Goal: Transaction & Acquisition: Purchase product/service

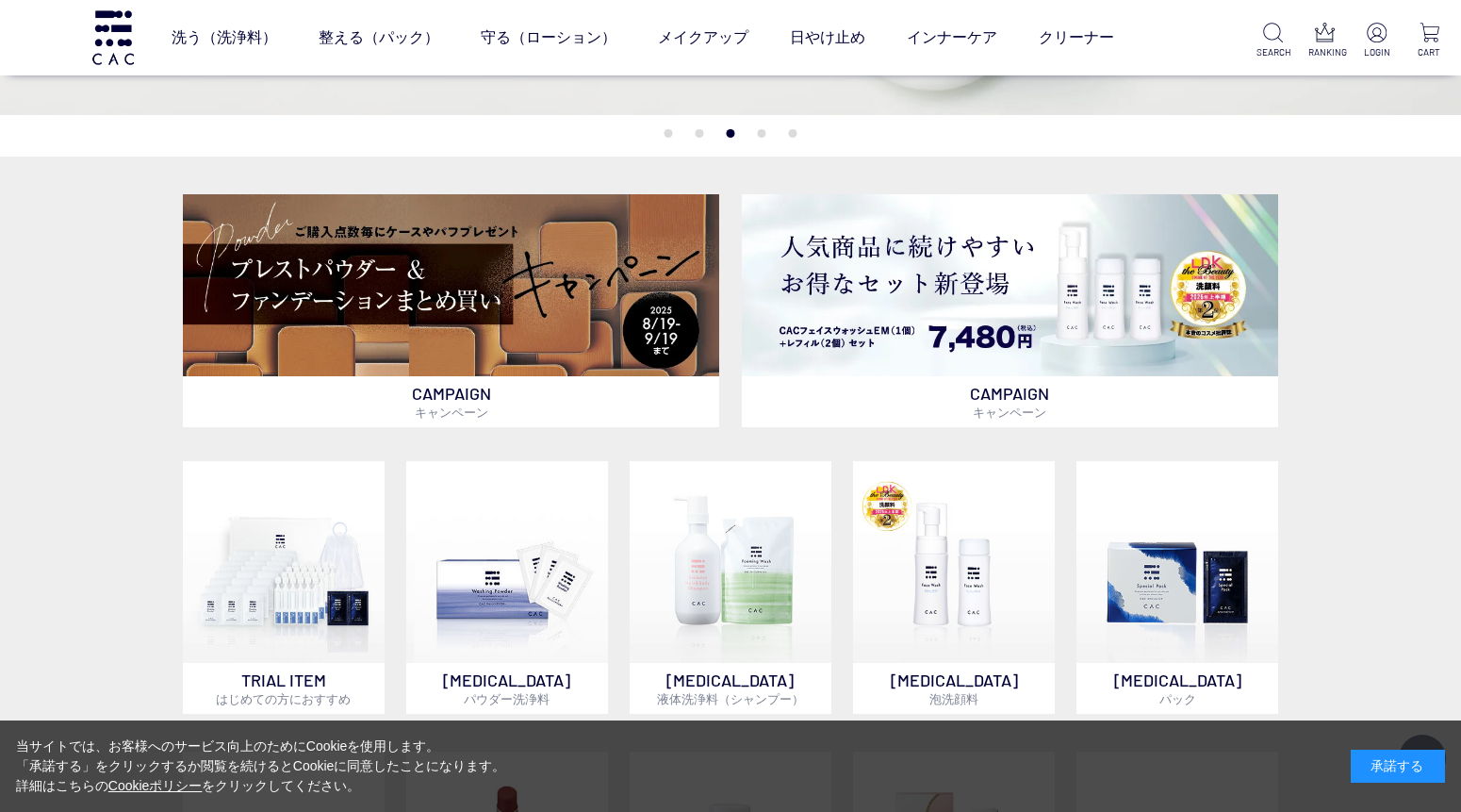
scroll to position [523, 0]
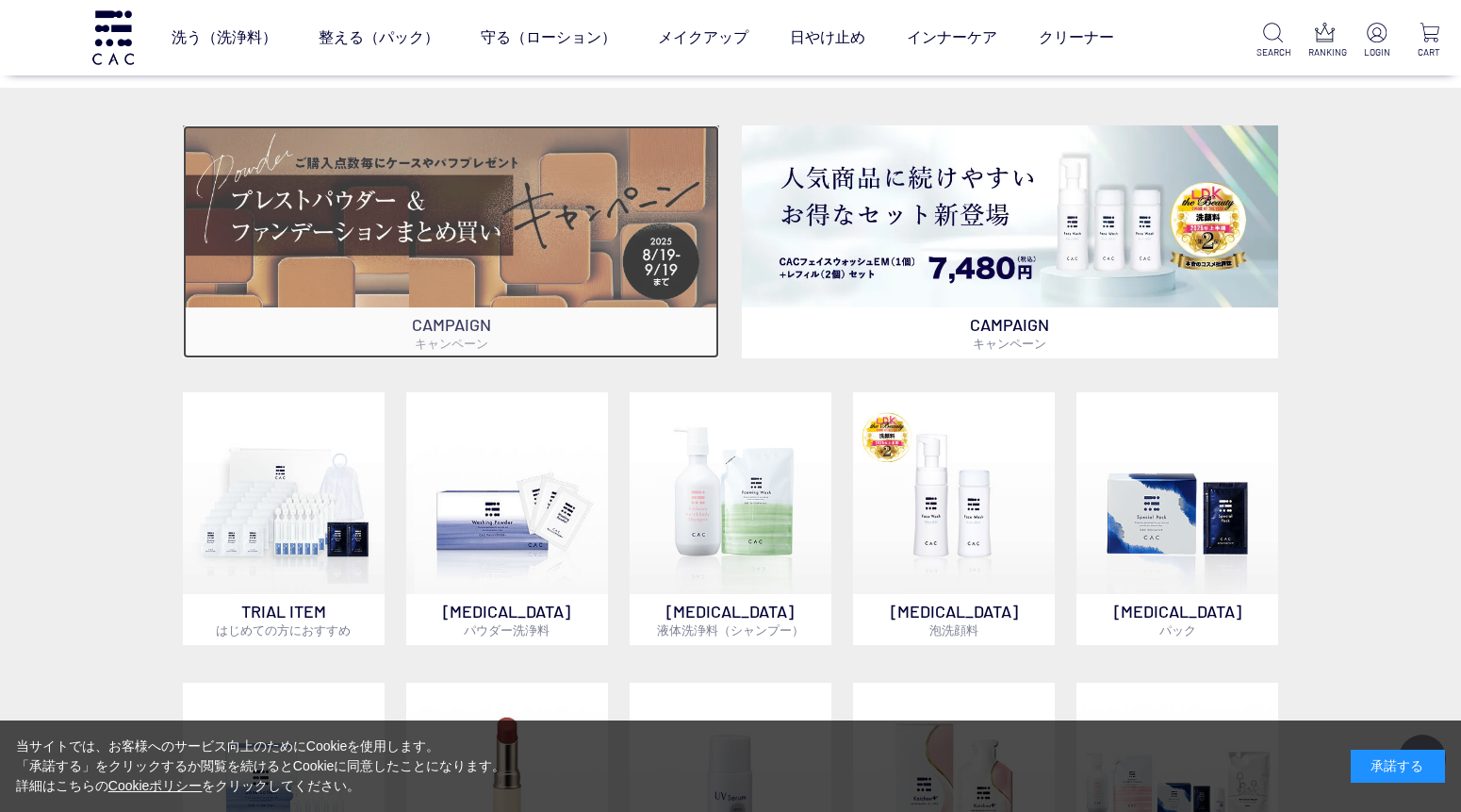
click at [289, 228] on img at bounding box center [451, 216] width 537 height 182
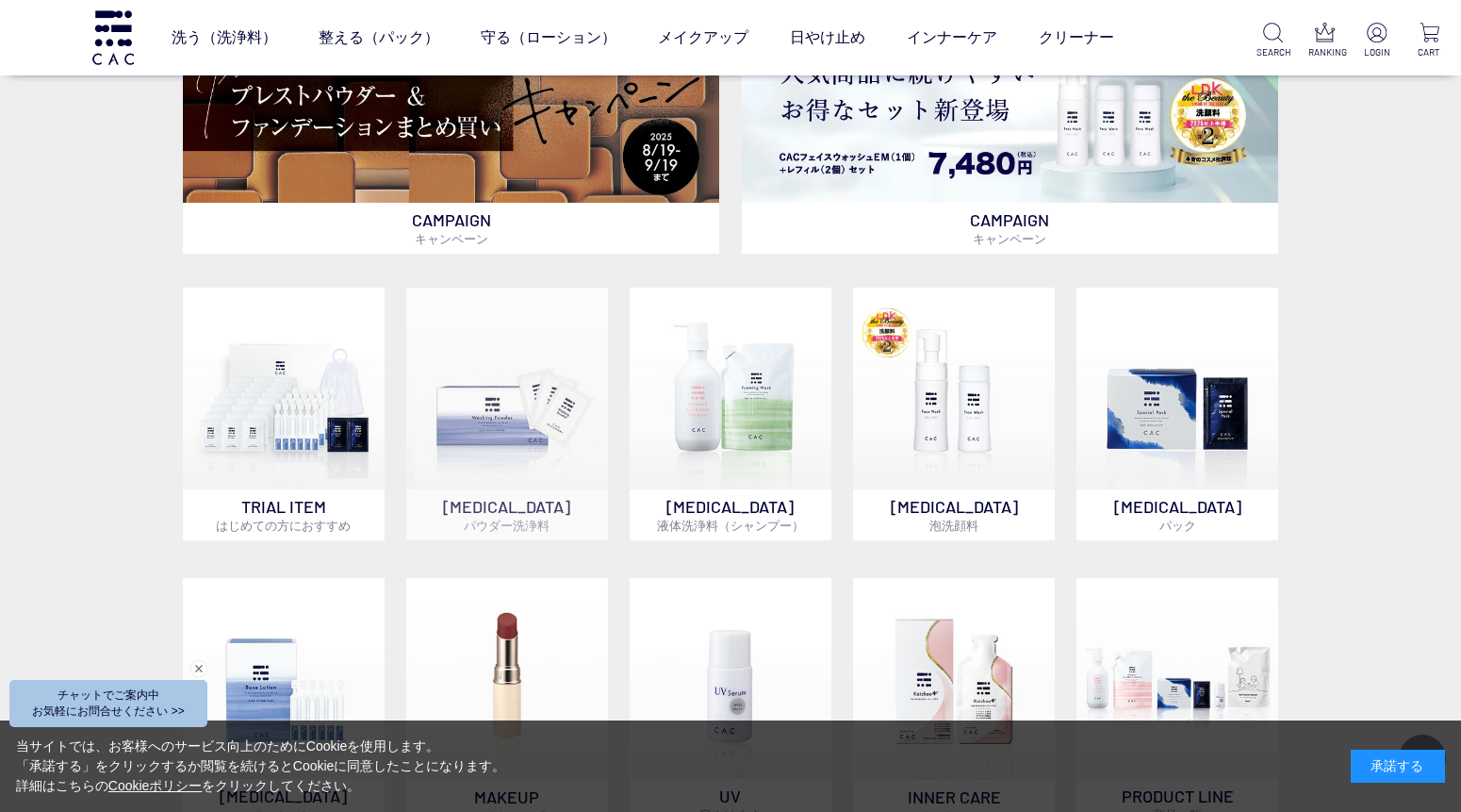
scroll to position [0, 0]
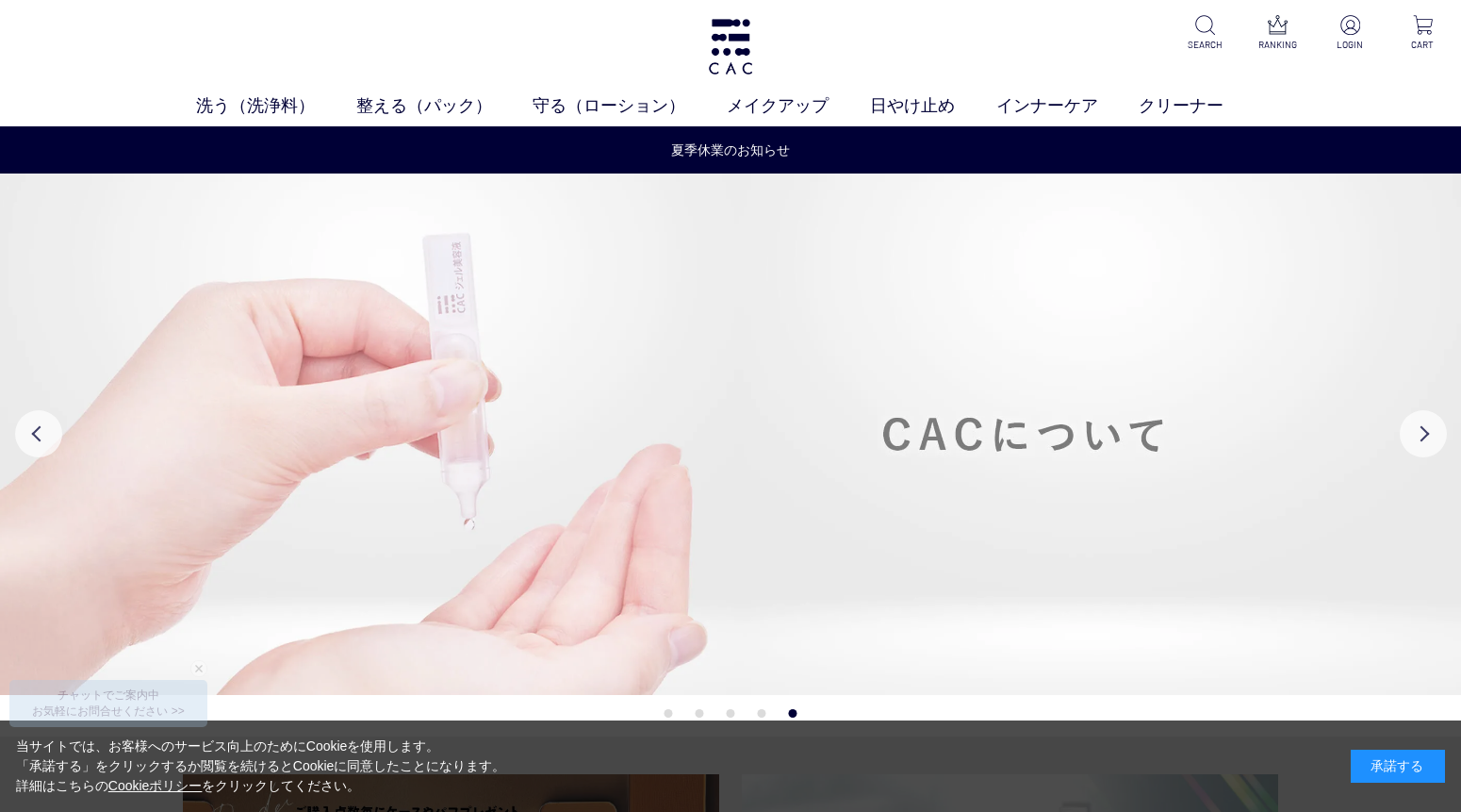
click at [490, 427] on img at bounding box center [730, 435] width 1461 height 523
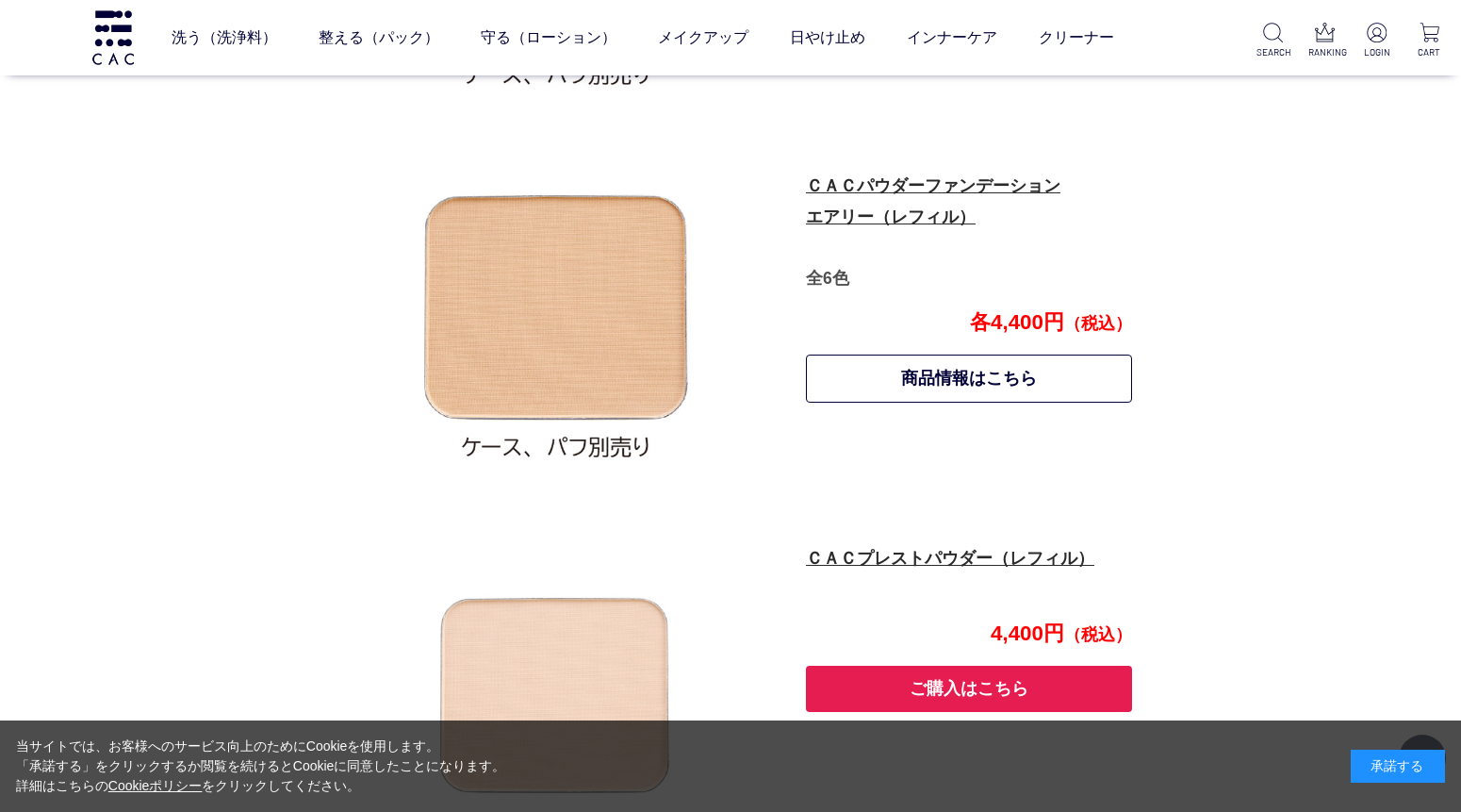
scroll to position [1635, 0]
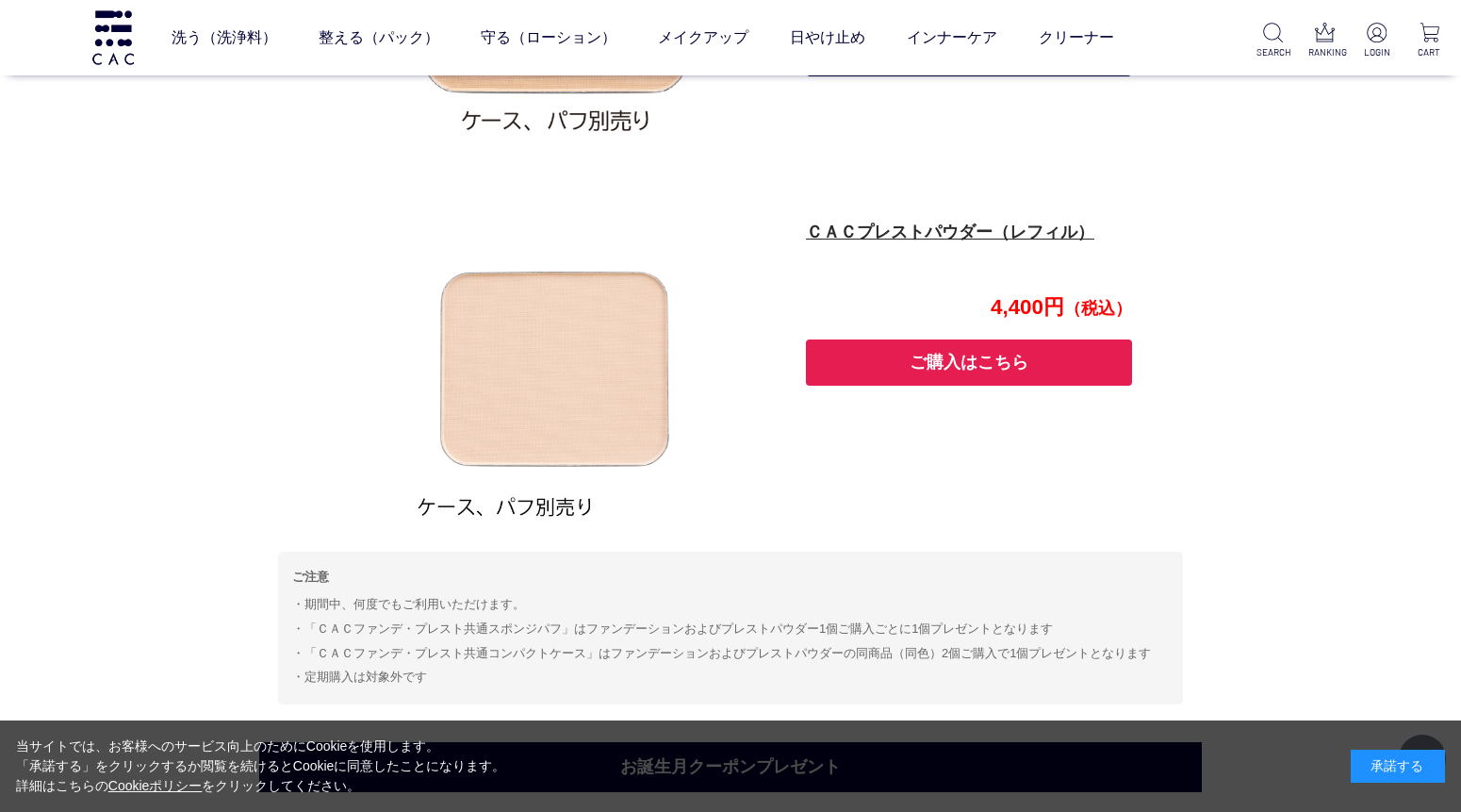
click at [146, 222] on div "キャンペーン一覧 ベースメイクまとめ買いキャンペーン 【キャンペーン期間】2025年8月19日～9月19日 期間中、以下対象のファンデーションおよびプレストパ…" at bounding box center [730, 23] width 1461 height 3233
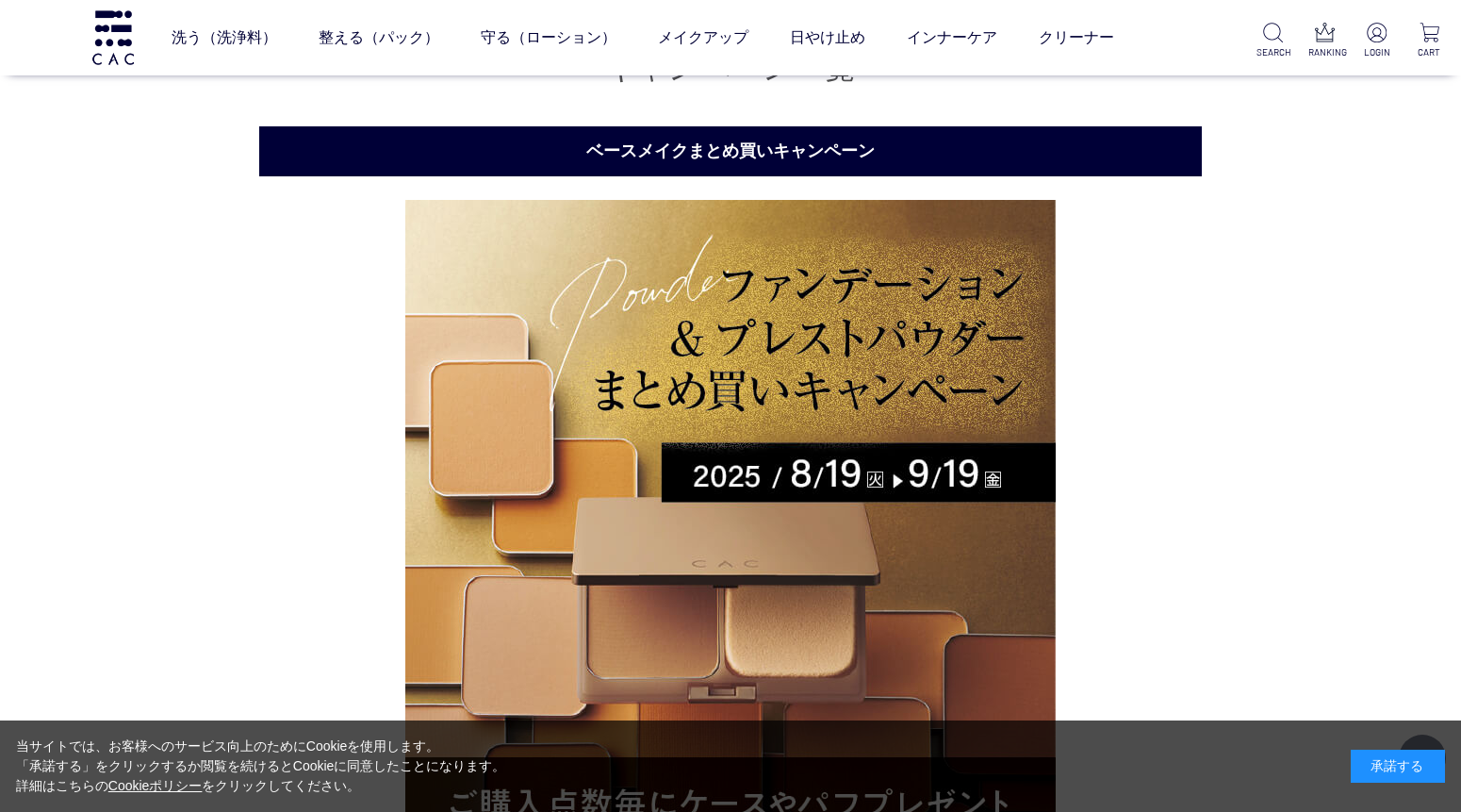
scroll to position [0, 0]
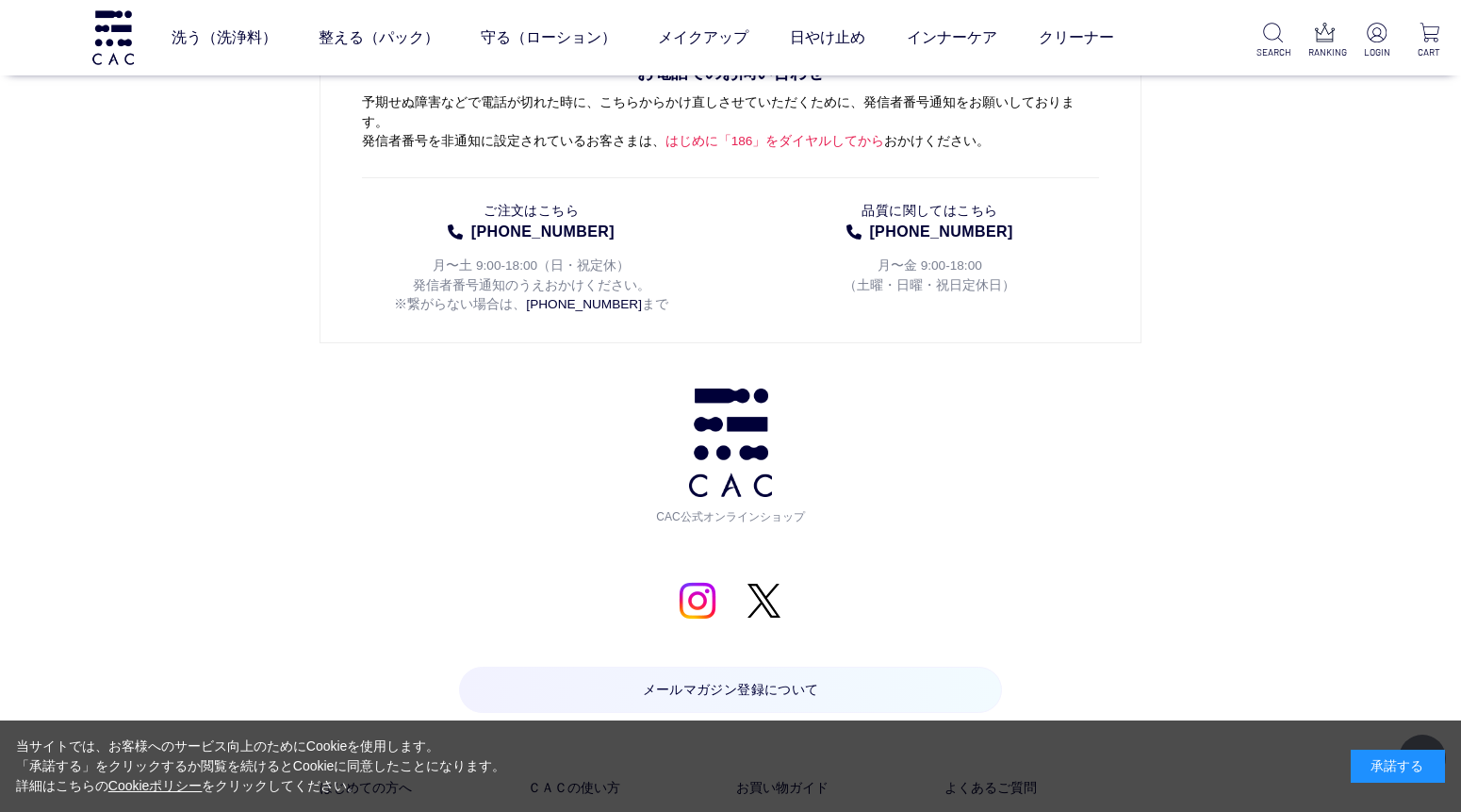
scroll to position [13511, 0]
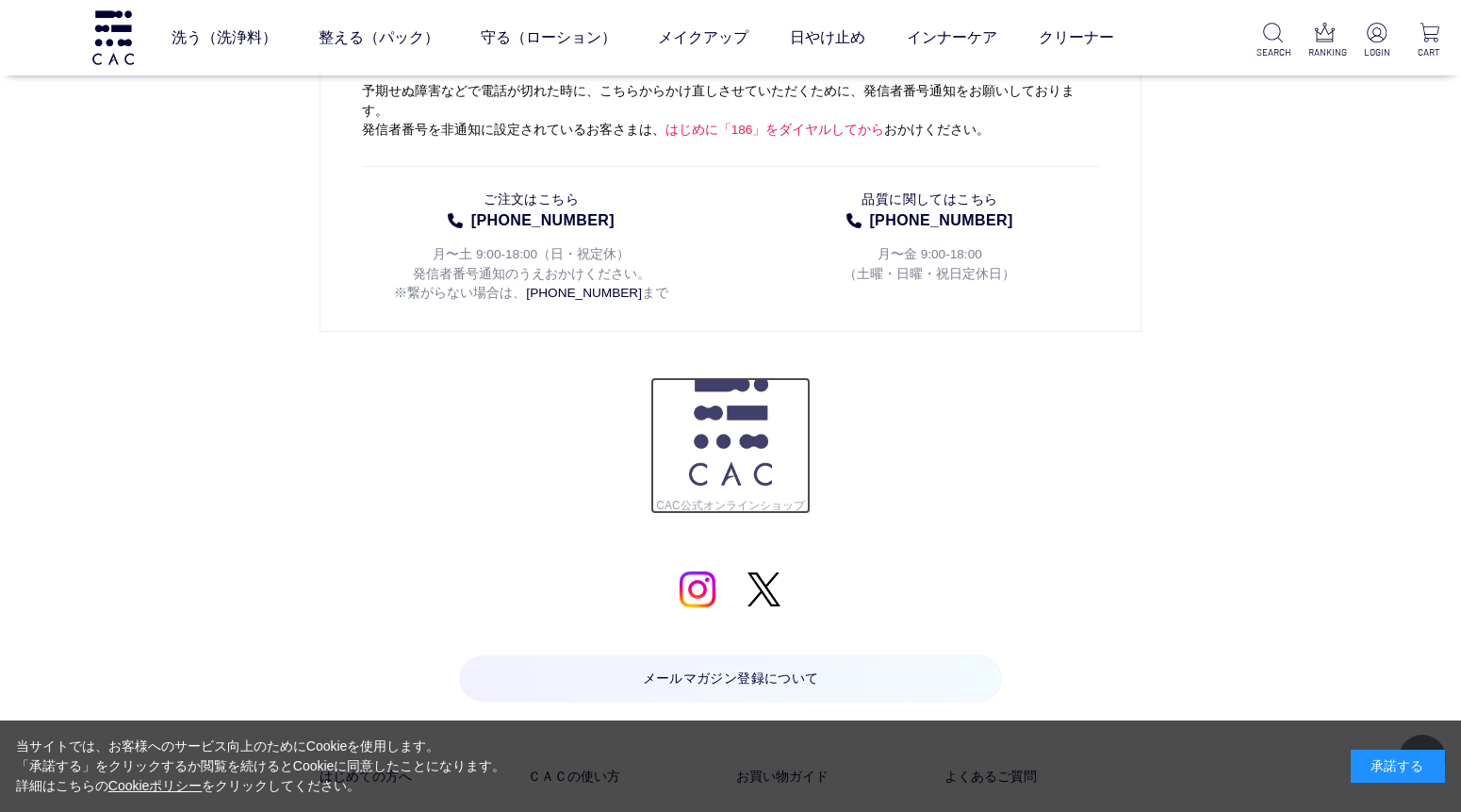
click at [735, 377] on img at bounding box center [731, 430] width 83 height 107
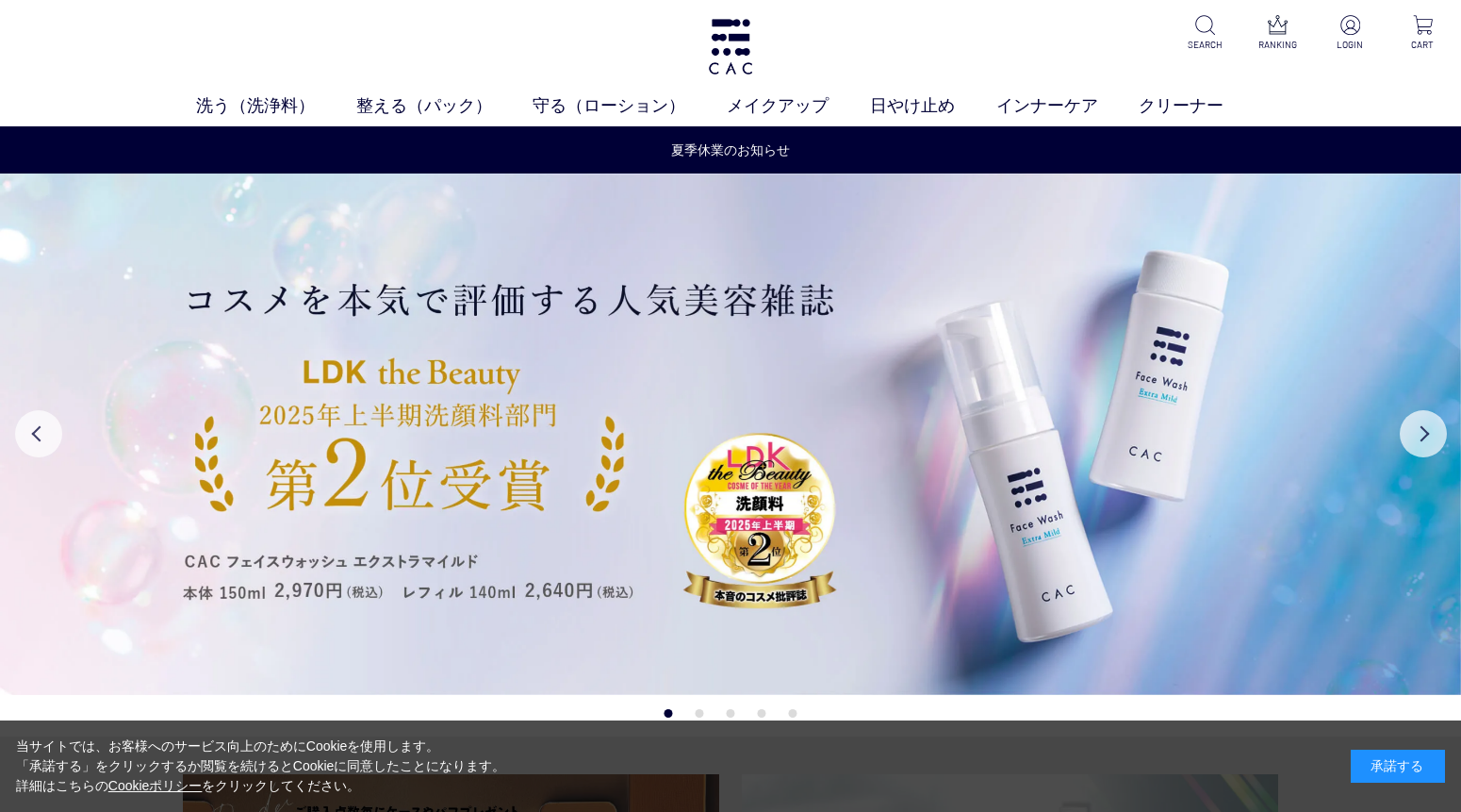
click at [729, 347] on img at bounding box center [730, 435] width 1461 height 523
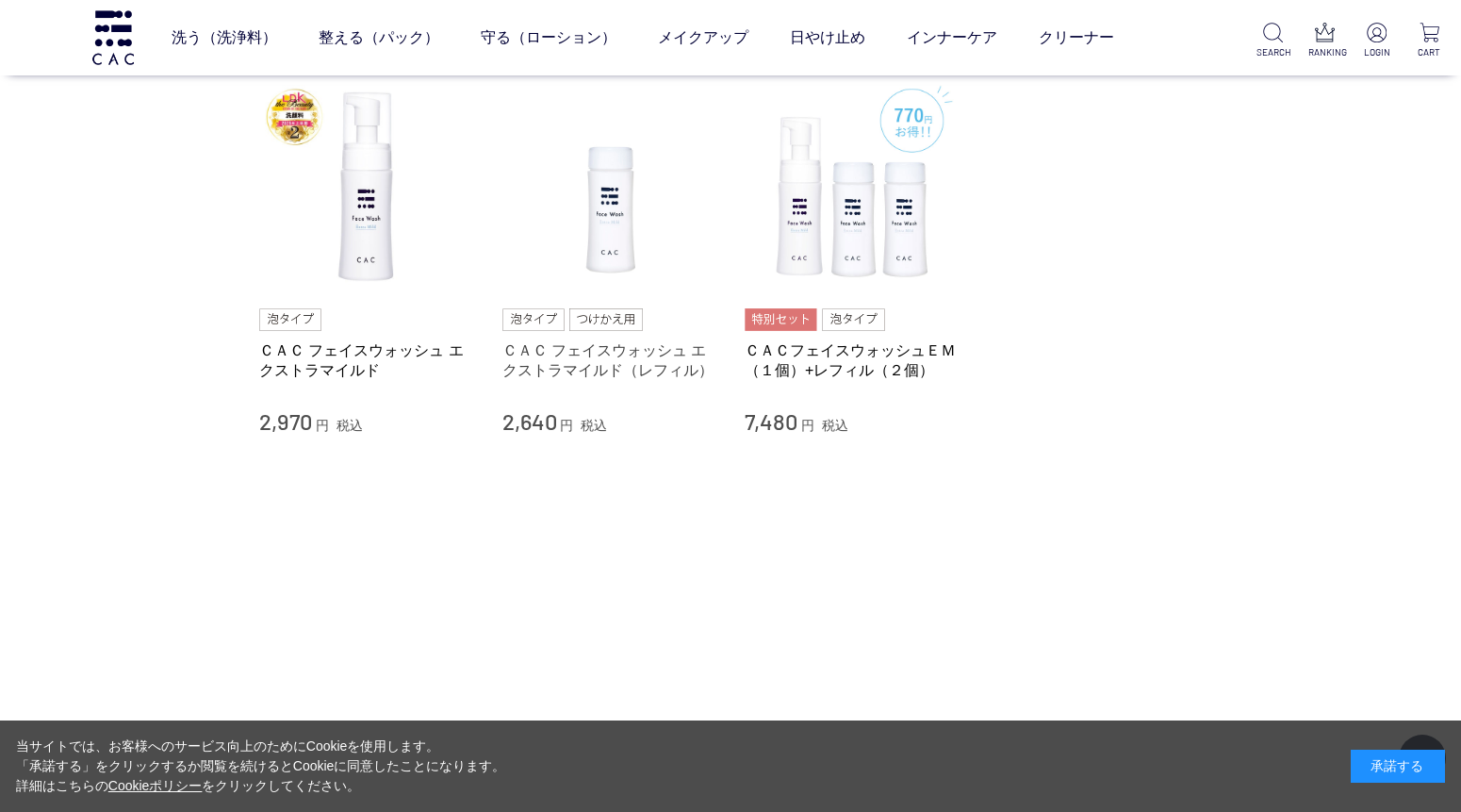
scroll to position [209, 0]
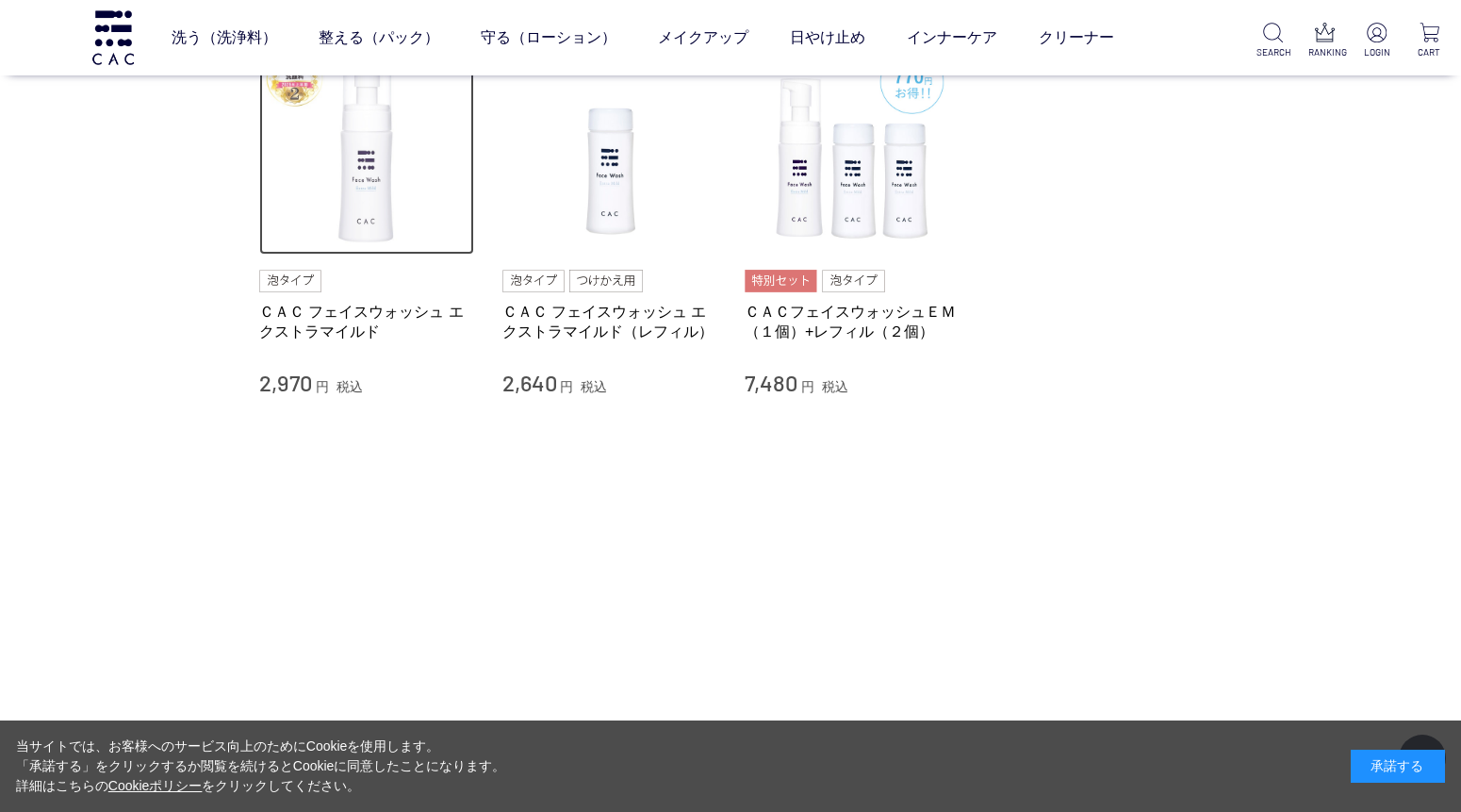
click at [341, 182] on img at bounding box center [366, 148] width 215 height 215
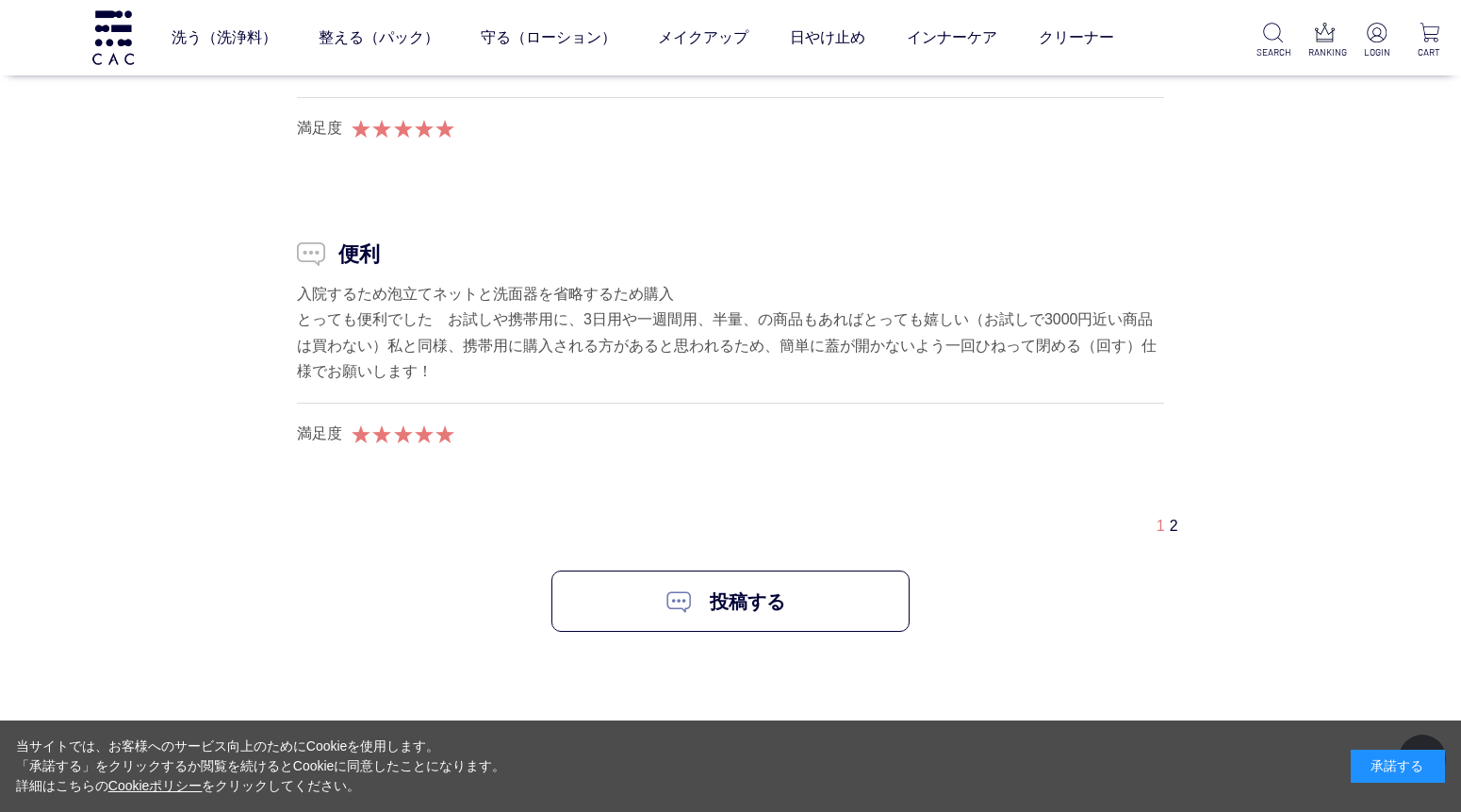
scroll to position [18537, 0]
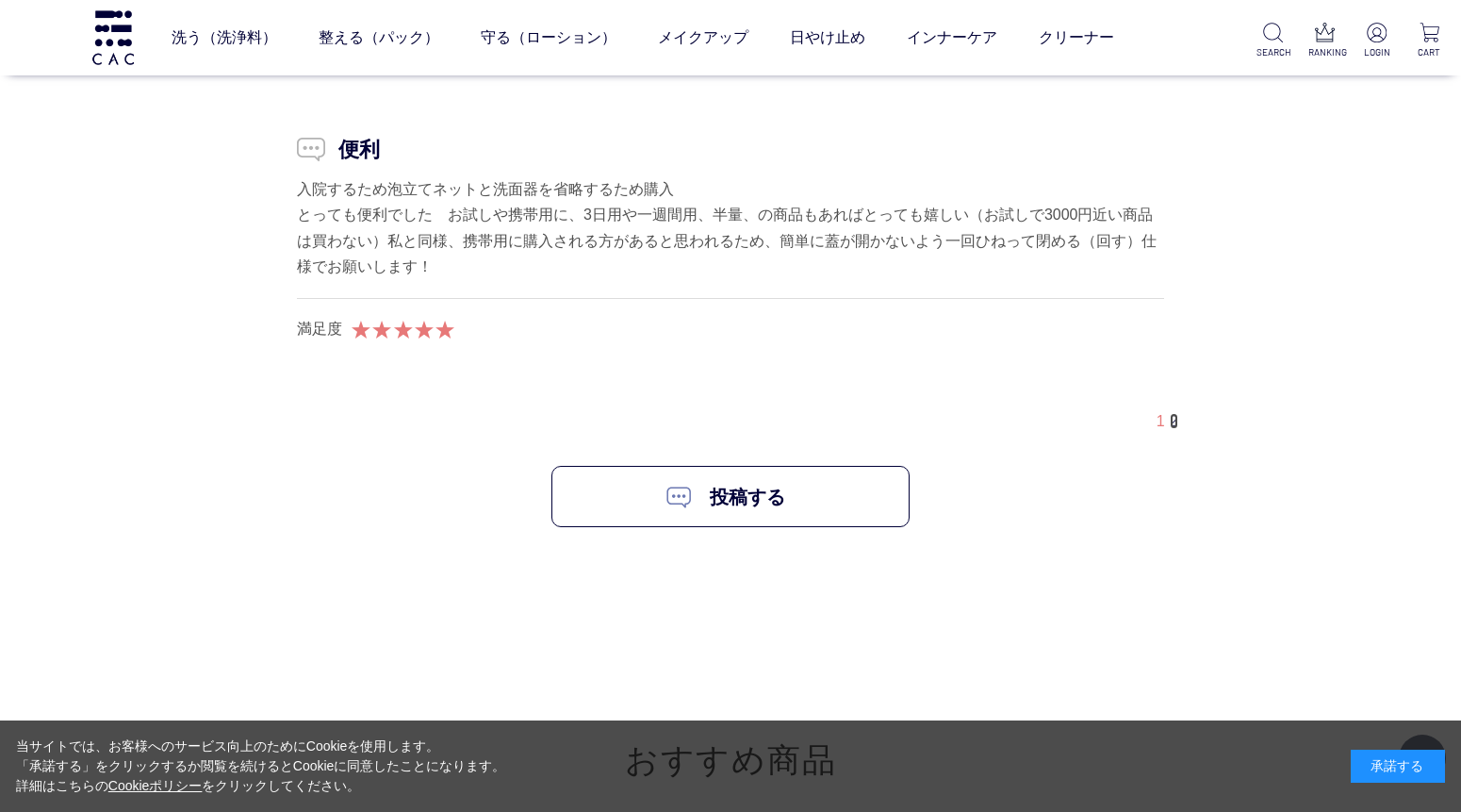
click at [1174, 429] on link "2" at bounding box center [1174, 420] width 9 height 16
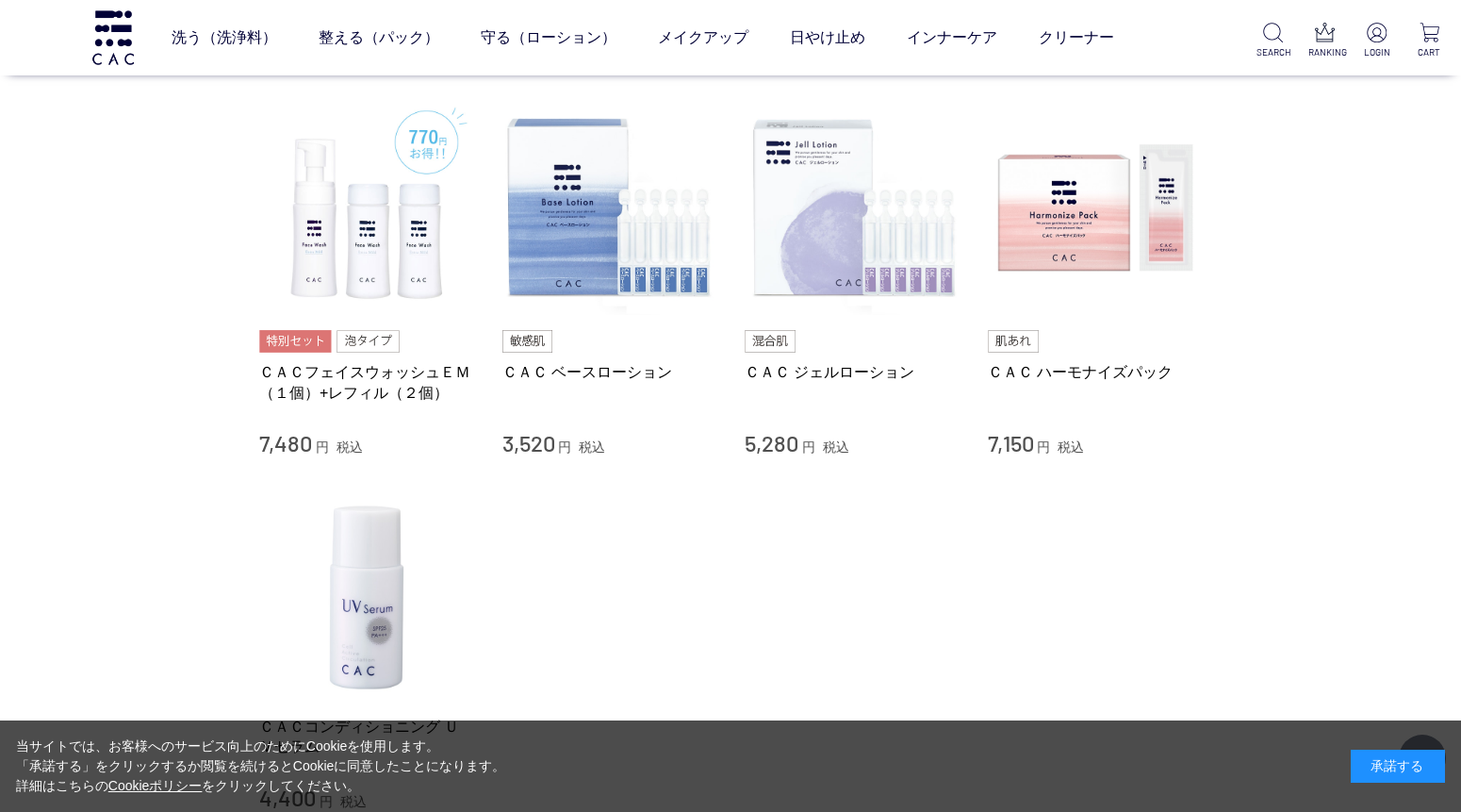
scroll to position [19217, 0]
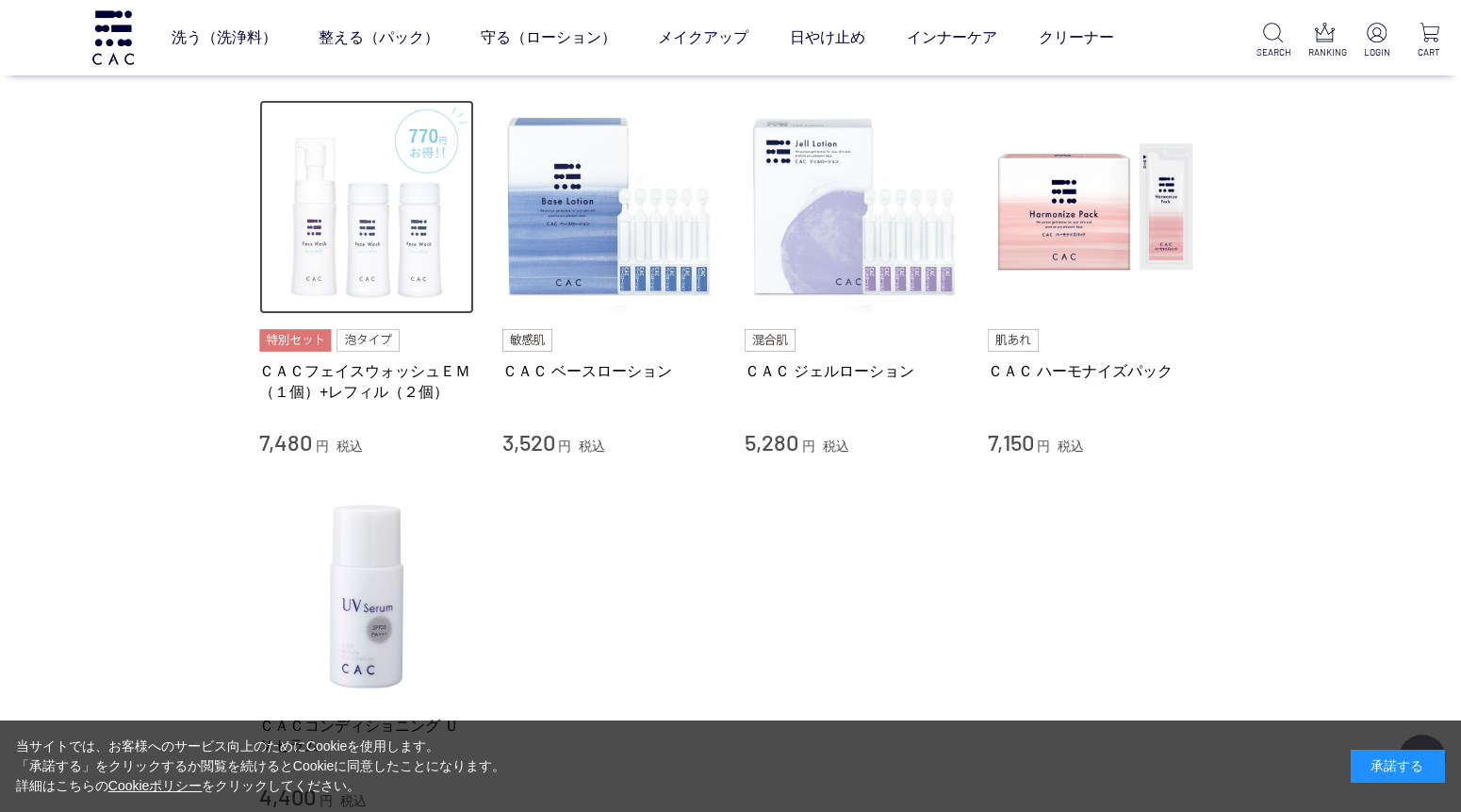
click at [437, 302] on img at bounding box center [366, 207] width 215 height 215
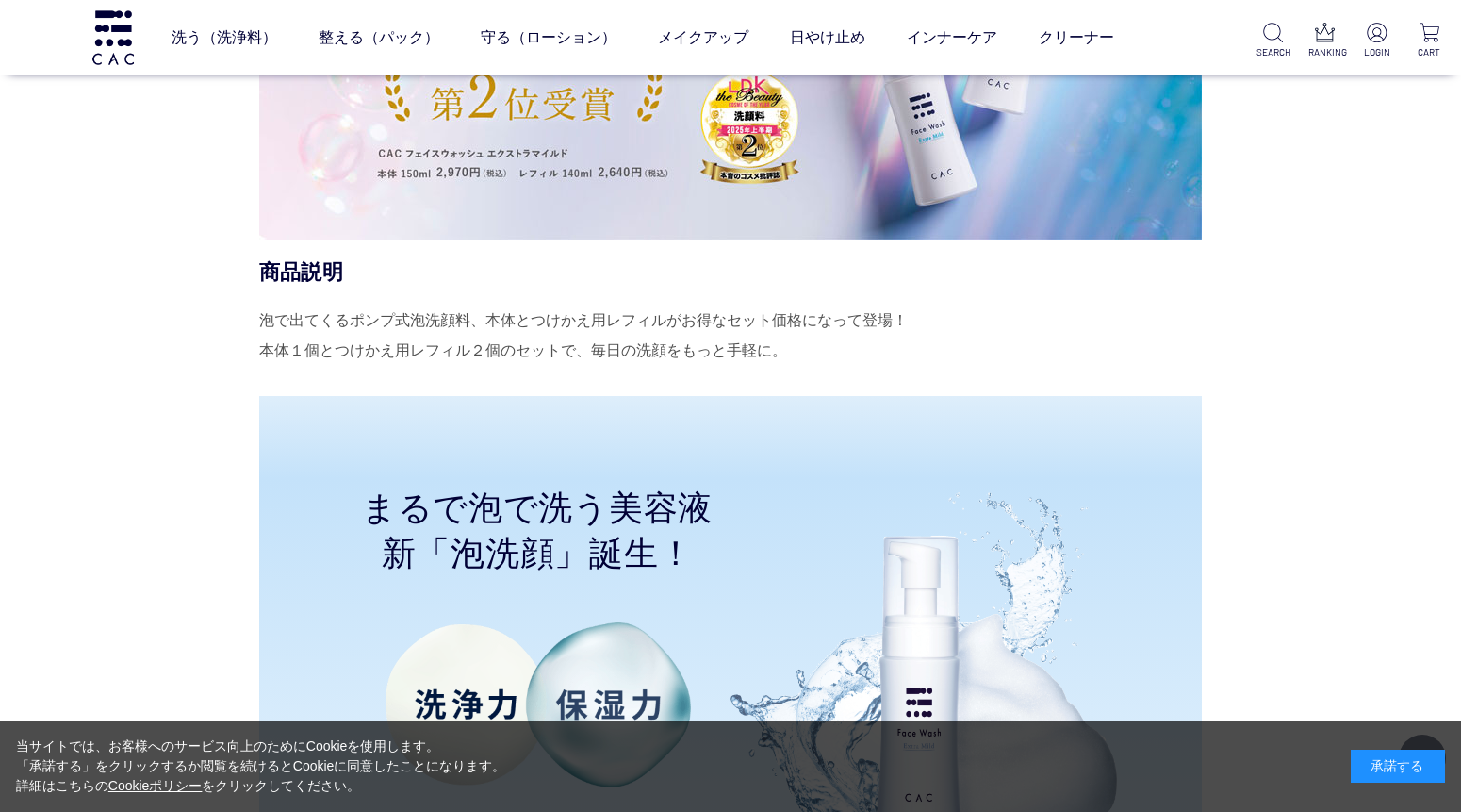
scroll to position [523, 0]
